Goal: Find specific page/section: Find specific page/section

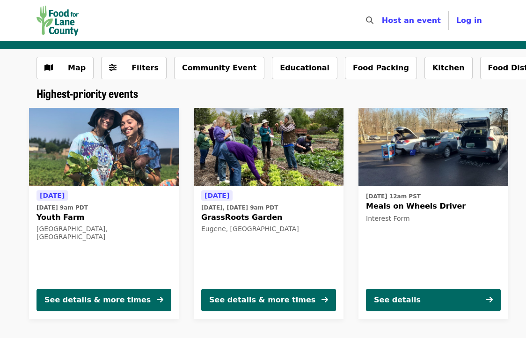
click at [374, 22] on icon "search icon" at bounding box center [369, 20] width 7 height 9
click at [141, 58] on button "Filters" at bounding box center [134, 68] width 66 height 22
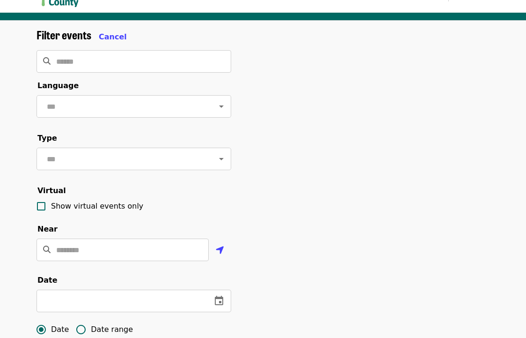
scroll to position [28, 0]
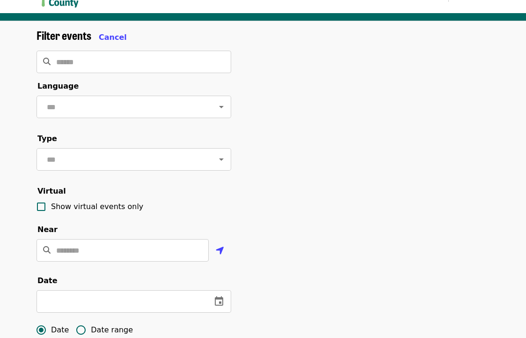
click at [149, 146] on fieldset "Type ​" at bounding box center [134, 155] width 195 height 45
click at [149, 161] on input "text" at bounding box center [122, 159] width 157 height 18
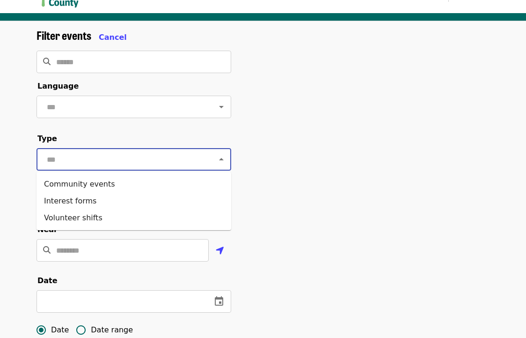
click at [149, 161] on input "text" at bounding box center [122, 159] width 157 height 18
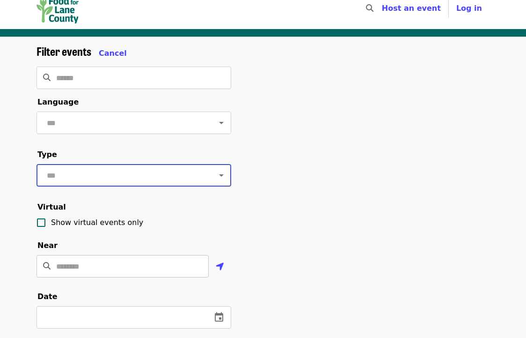
scroll to position [0, 0]
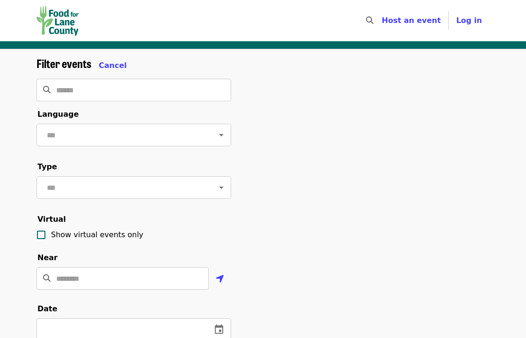
click at [104, 72] on form "Filter events Cancel ​ Language ​ Type ​ Virtual Show virtual events only Near …" at bounding box center [134, 312] width 195 height 511
click at [110, 65] on span "Cancel" at bounding box center [113, 65] width 28 height 9
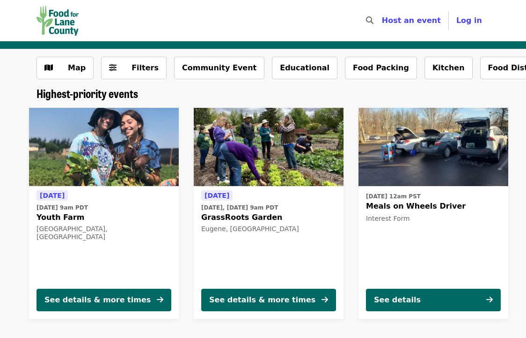
click at [59, 27] on img "Main navigation" at bounding box center [58, 21] width 42 height 30
click at [69, 22] on img "Main navigation" at bounding box center [58, 21] width 42 height 30
click at [49, 25] on img "Main navigation" at bounding box center [58, 21] width 42 height 30
